Goal: Task Accomplishment & Management: Manage account settings

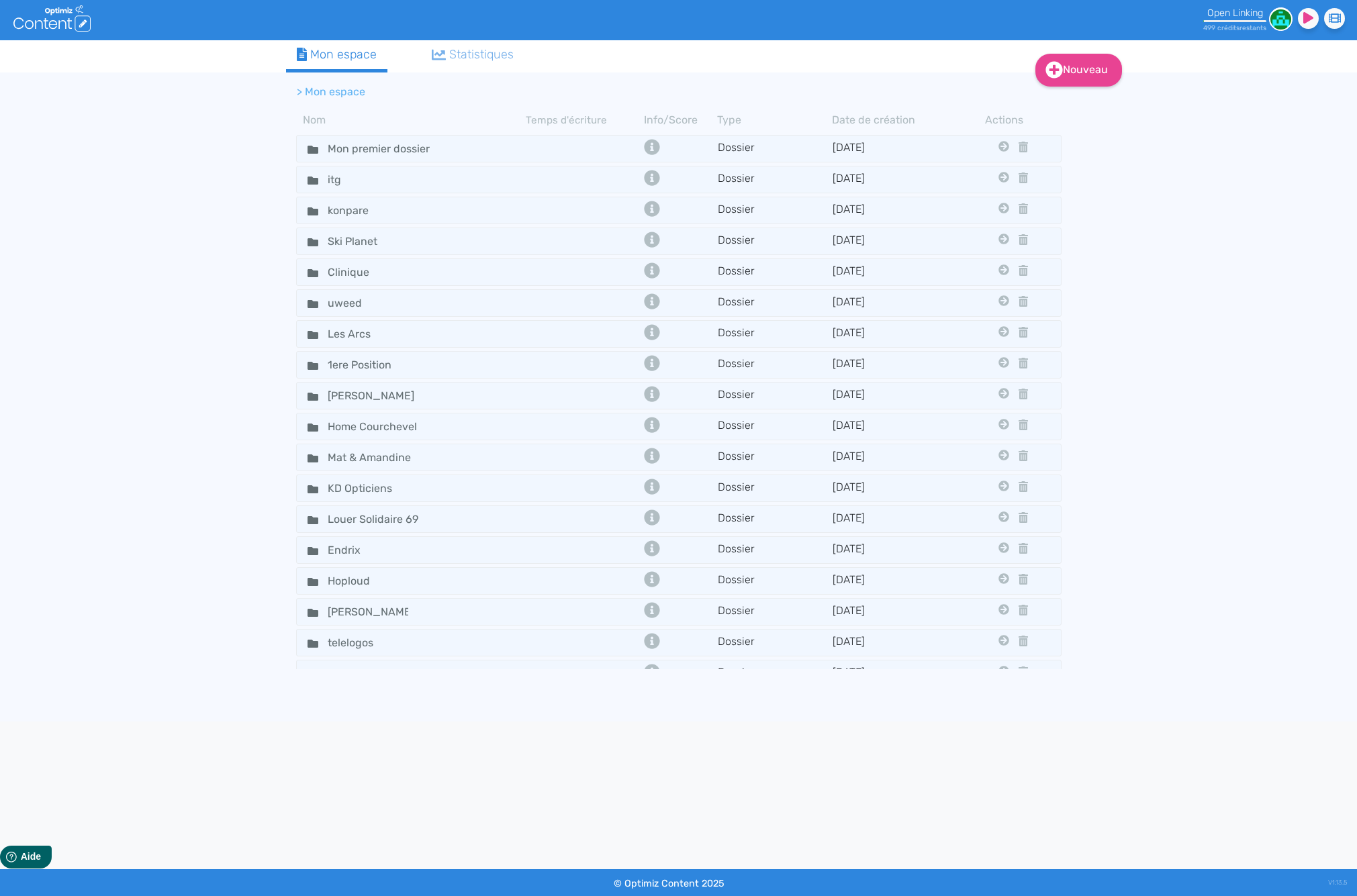
click at [1250, 20] on div "499 crédit s restant s" at bounding box center [1235, 25] width 63 height 16
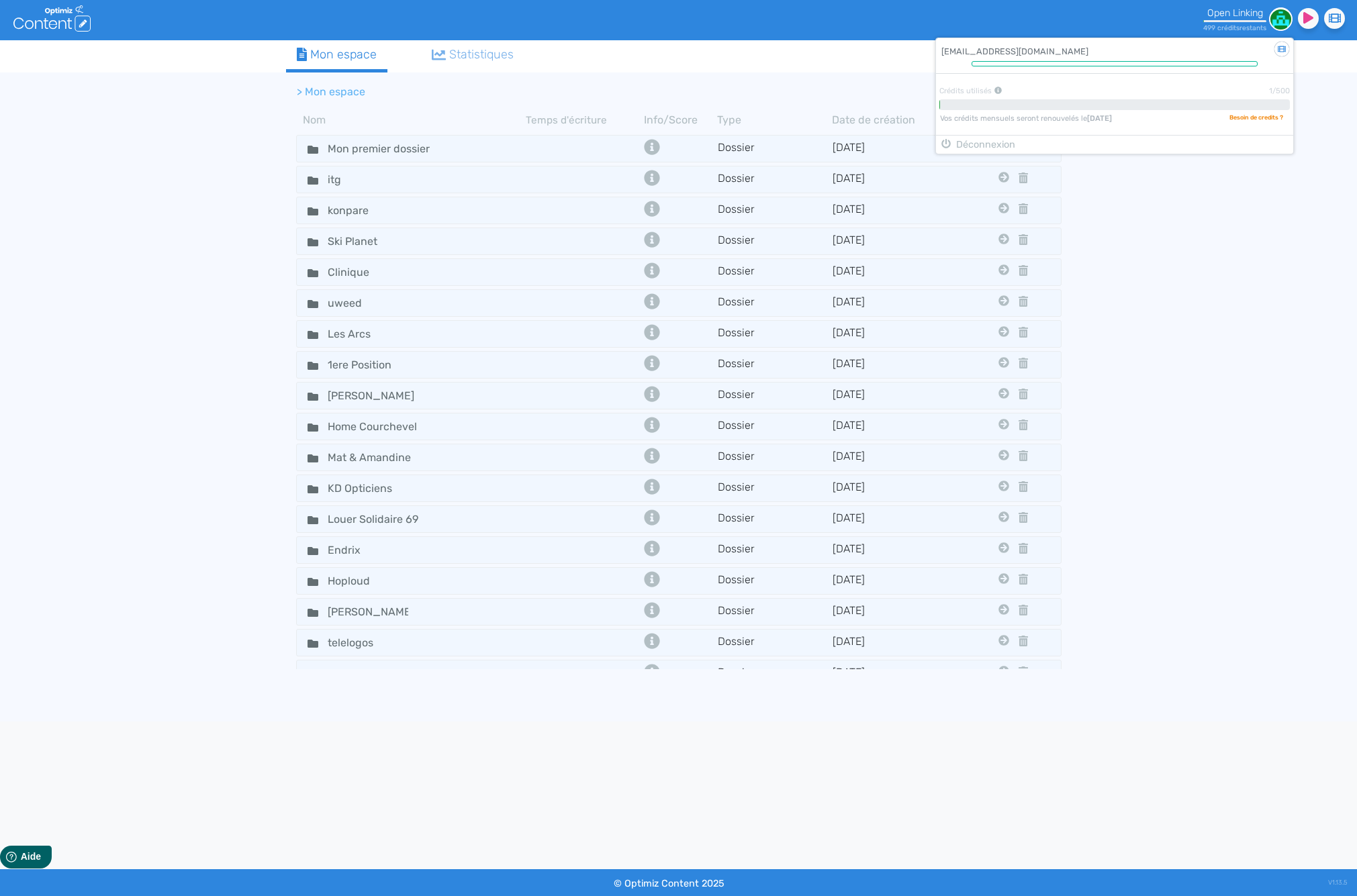
click at [1066, 71] on div "Didacticiel : Le profil [EMAIL_ADDRESS][DOMAIN_NAME] Crédits utilisés 1/500 Vos…" at bounding box center [1114, 85] width 357 height 94
click at [903, 174] on td "[DATE]" at bounding box center [888, 180] width 114 height 20
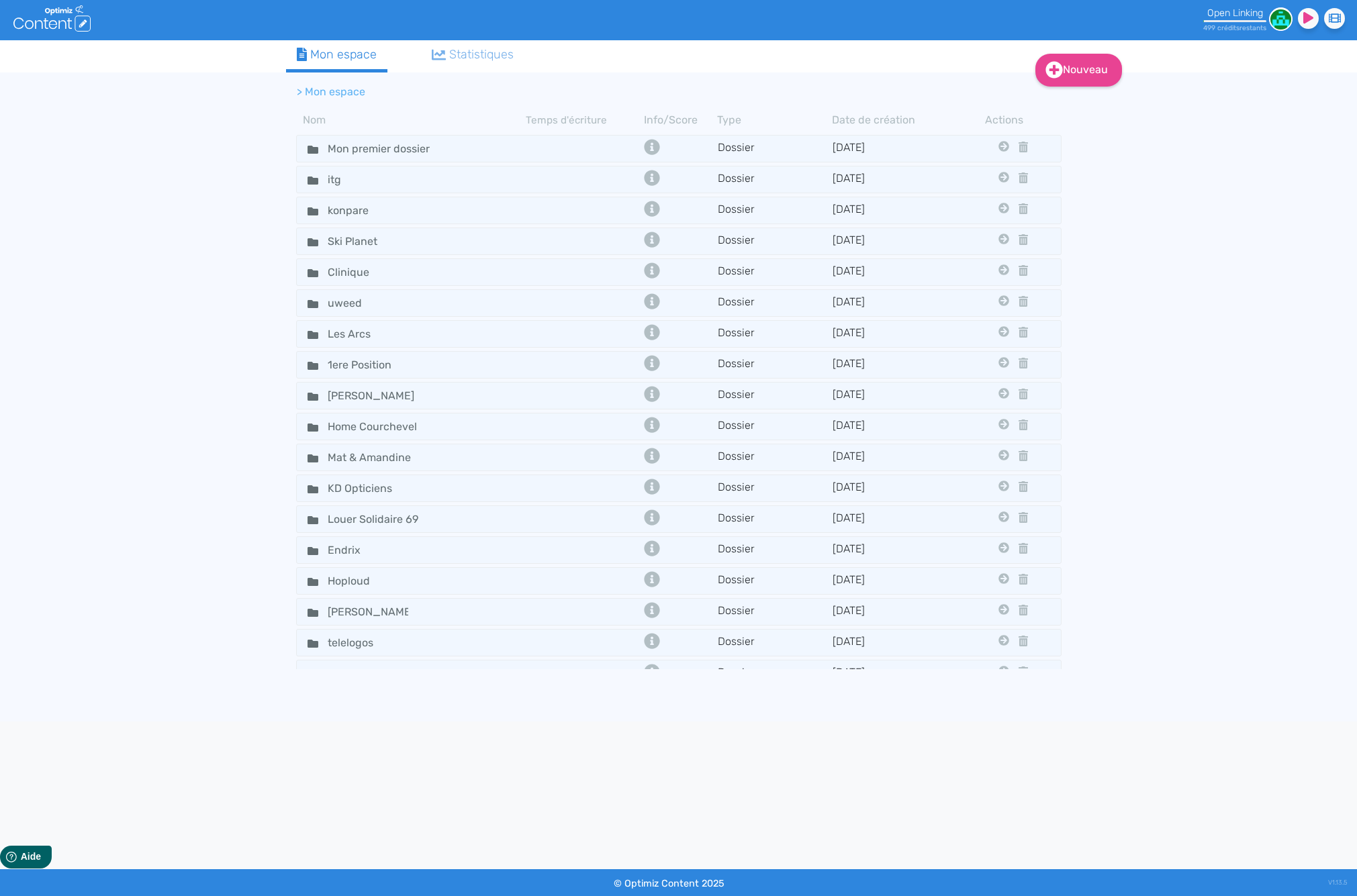
click at [327, 93] on li "> Mon espace" at bounding box center [331, 92] width 68 height 16
drag, startPoint x: 188, startPoint y: 145, endPoint x: 209, endPoint y: 140, distance: 21.6
click at [188, 144] on div "Nouveau Contenu Dossier Mon espace Statistiques > Mon espace Nom Temps d'écritu…" at bounding box center [678, 381] width 1357 height 682
click at [341, 94] on li "> Mon espace" at bounding box center [331, 92] width 68 height 16
click at [1279, 20] on img at bounding box center [1281, 19] width 24 height 24
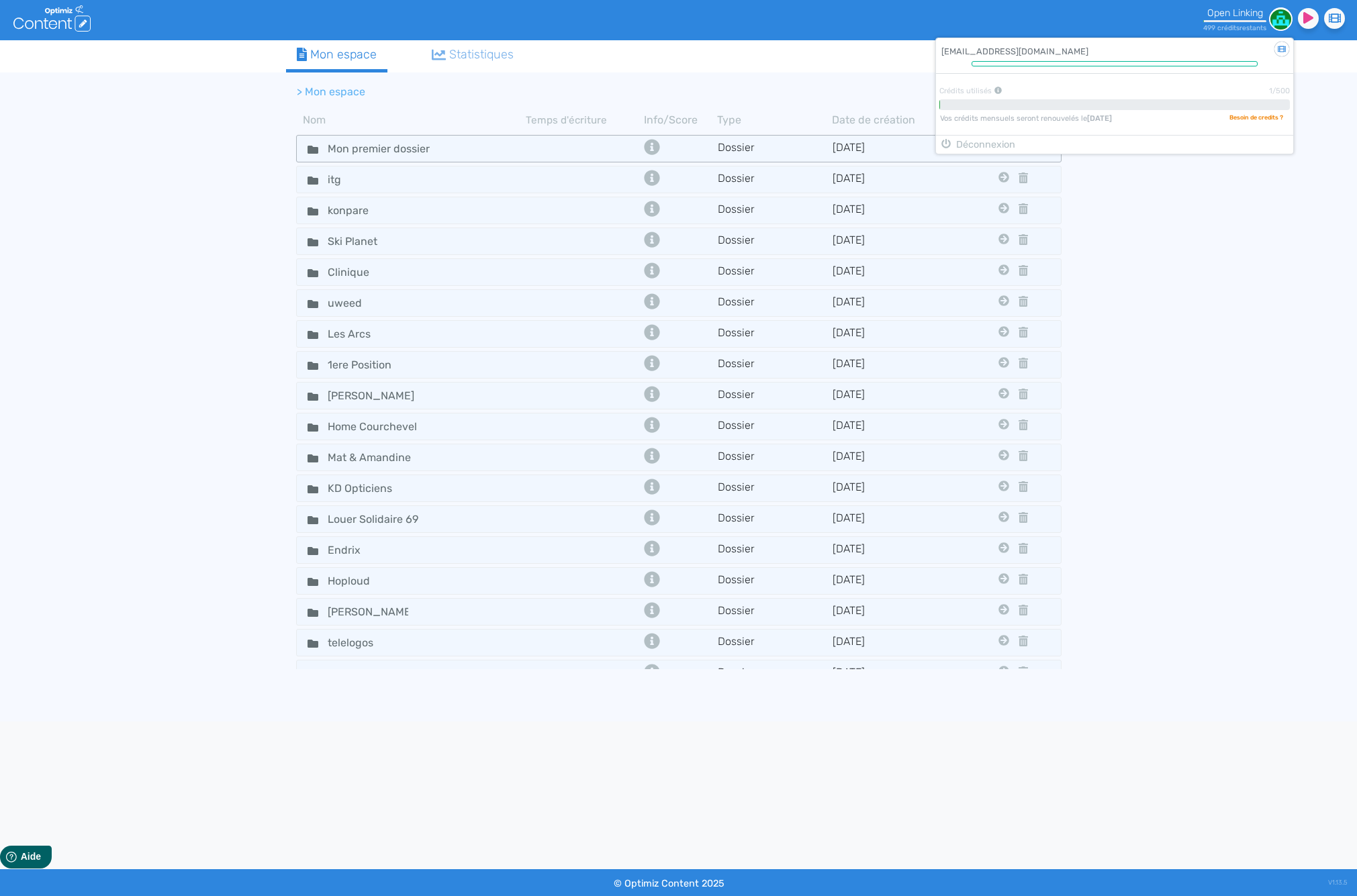
click at [993, 143] on button "Déconnexion" at bounding box center [1114, 145] width 357 height 20
